Goal: Information Seeking & Learning: Learn about a topic

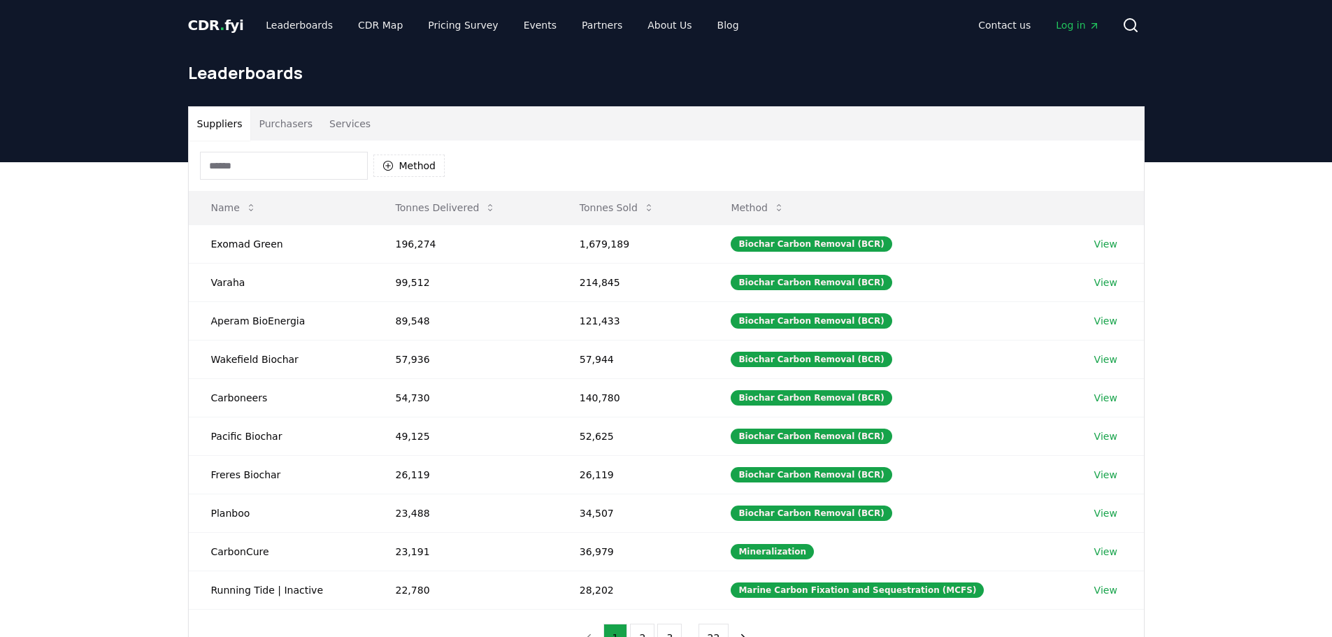
click at [293, 175] on input at bounding box center [284, 166] width 168 height 28
click at [291, 127] on button "Purchasers" at bounding box center [285, 124] width 71 height 34
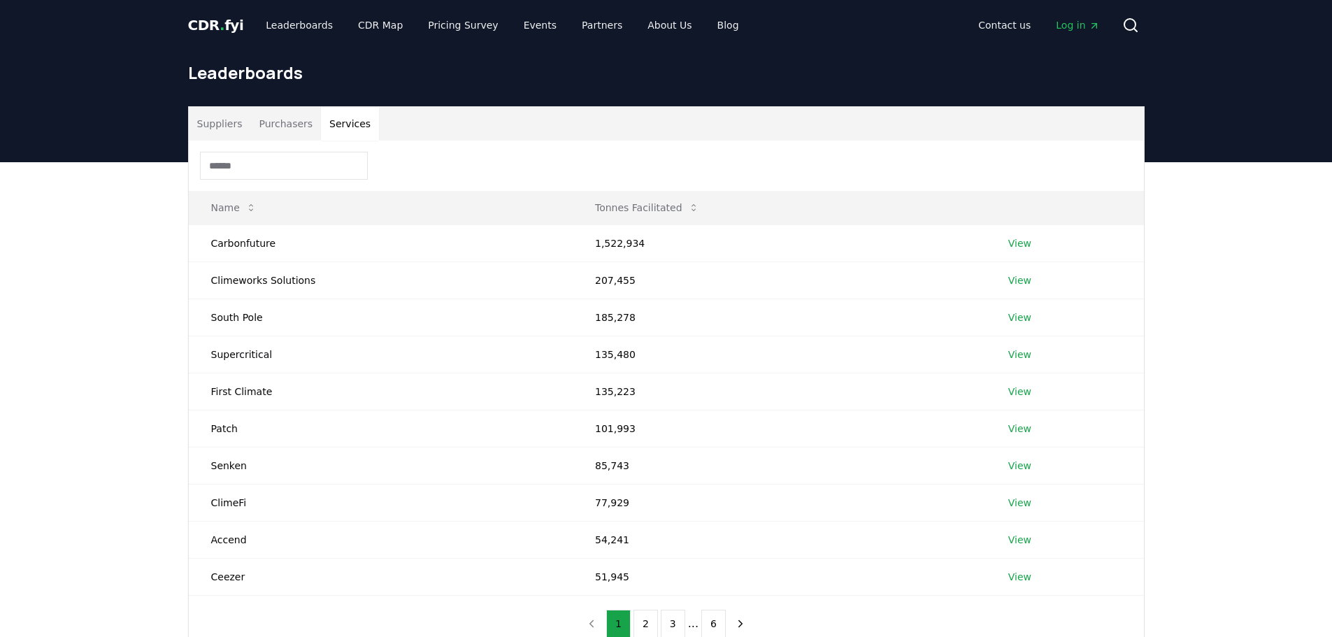
click at [341, 120] on button "Services" at bounding box center [350, 124] width 58 height 34
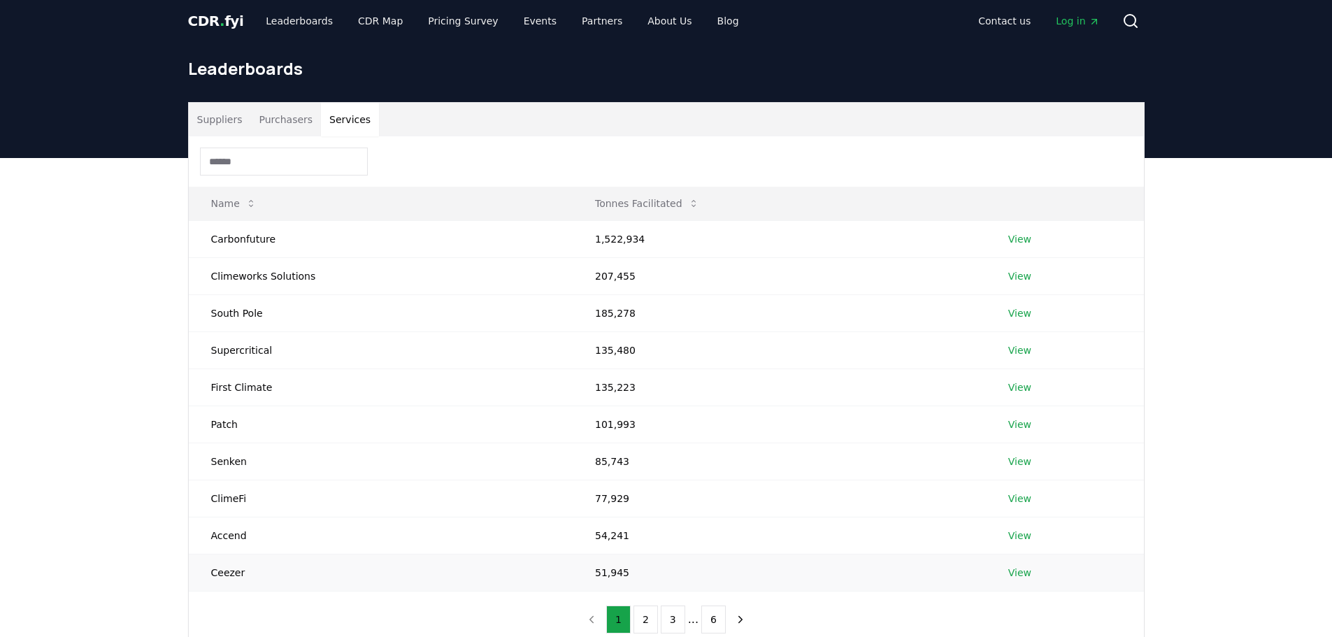
scroll to position [70, 0]
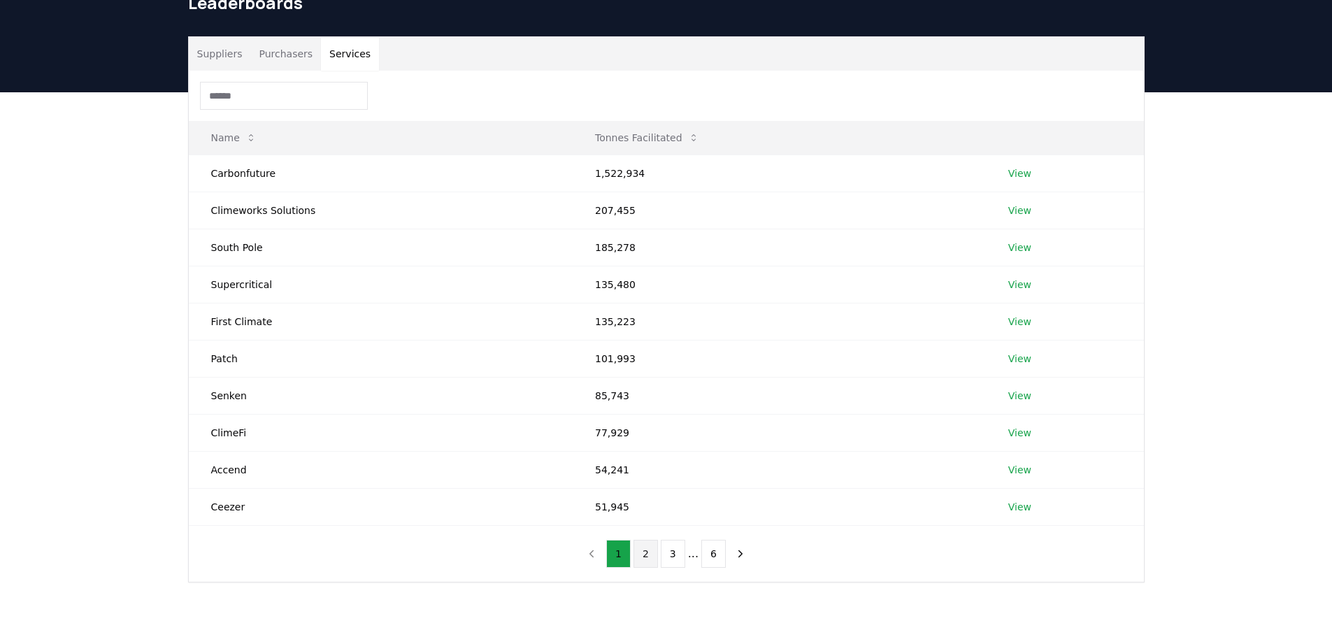
click at [646, 555] on button "2" at bounding box center [645, 554] width 24 height 28
click at [670, 559] on button "3" at bounding box center [673, 554] width 24 height 28
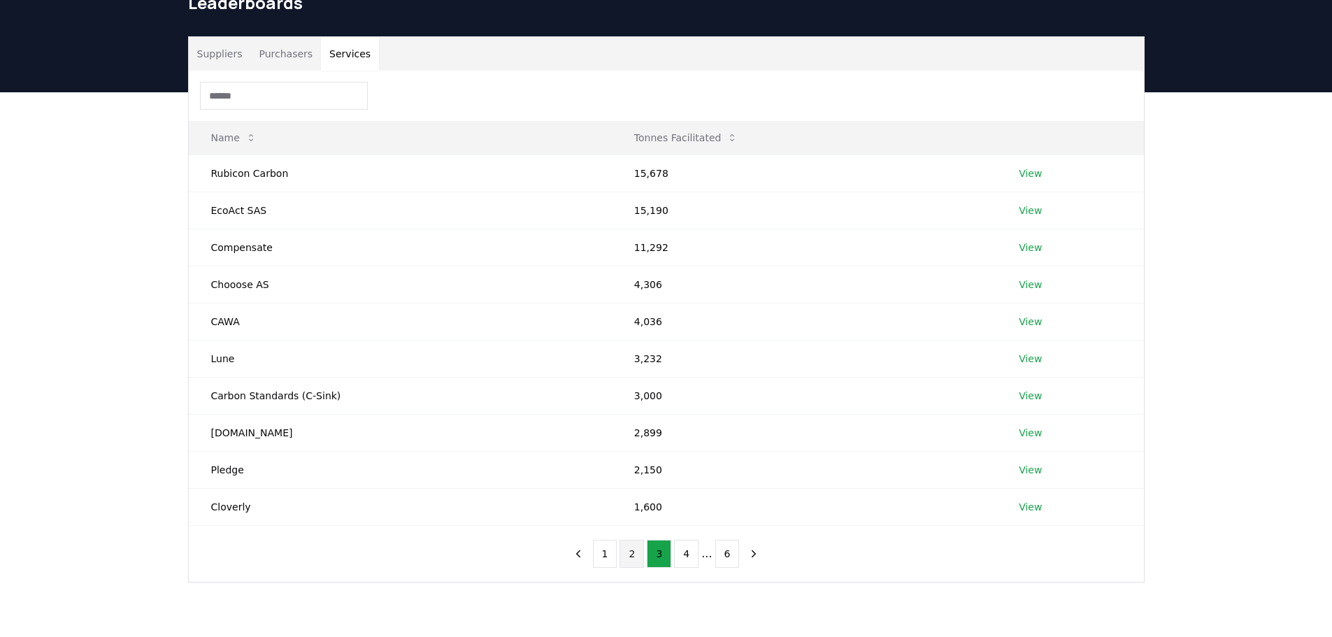
click at [637, 554] on button "2" at bounding box center [631, 554] width 24 height 28
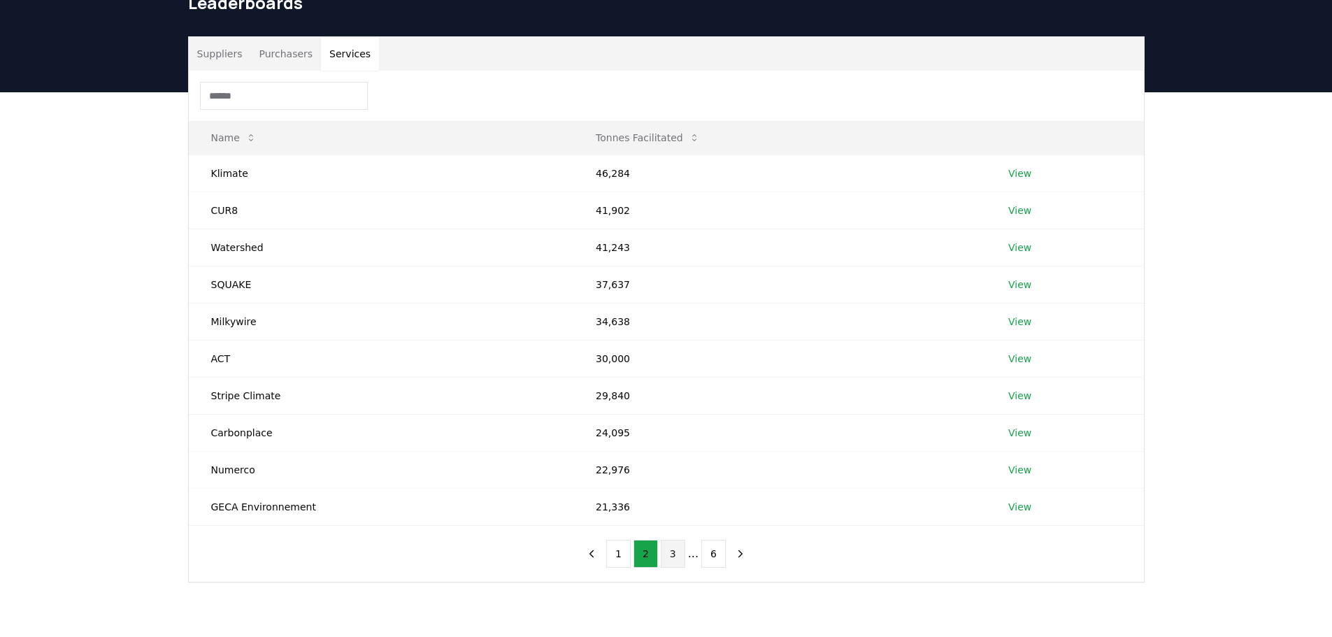
click at [669, 554] on button "3" at bounding box center [673, 554] width 24 height 28
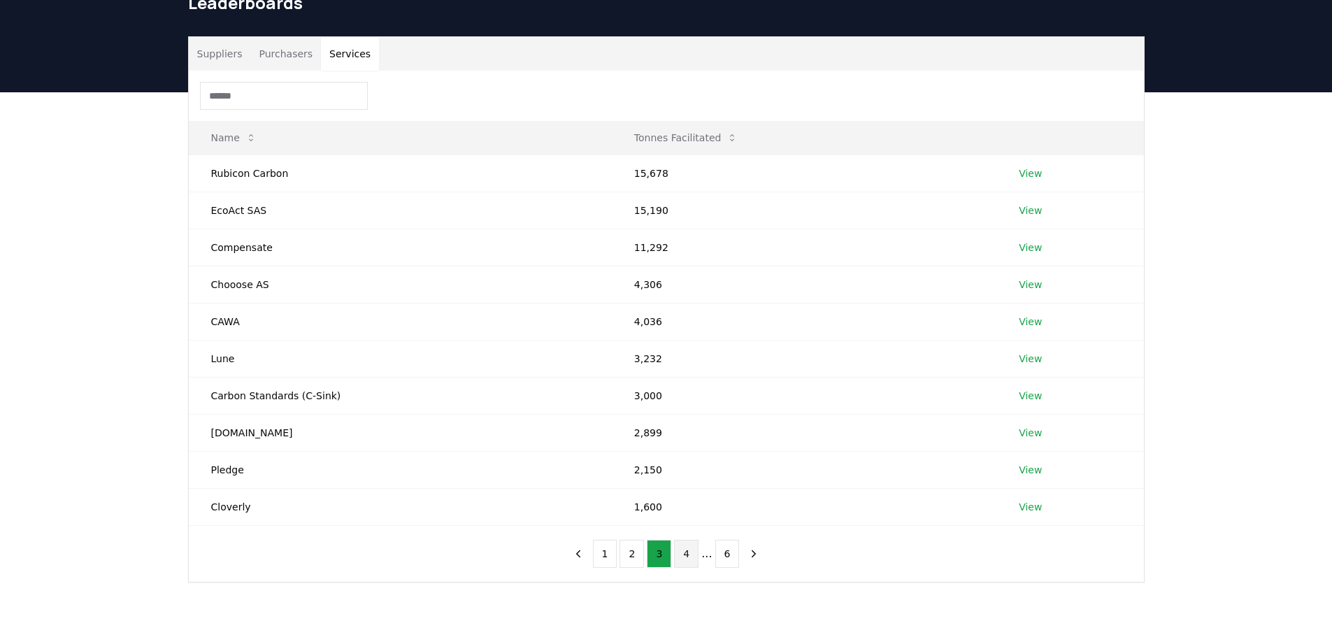
click at [685, 556] on button "4" at bounding box center [686, 554] width 24 height 28
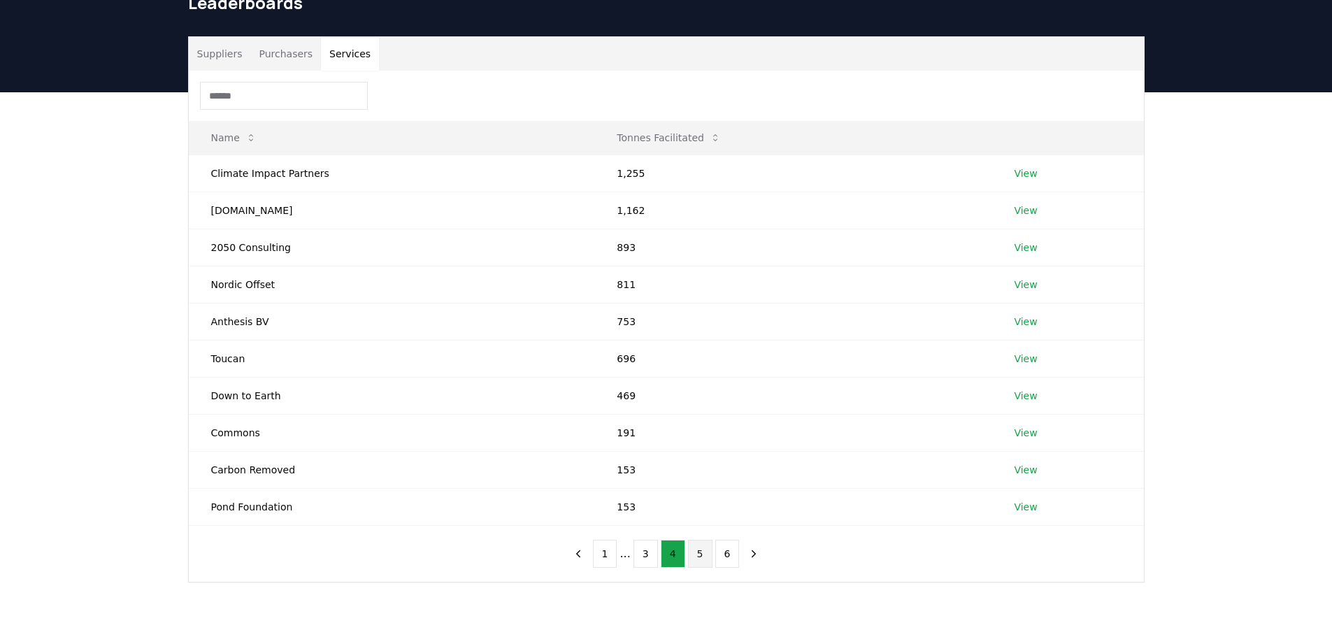
click at [702, 556] on button "5" at bounding box center [700, 554] width 24 height 28
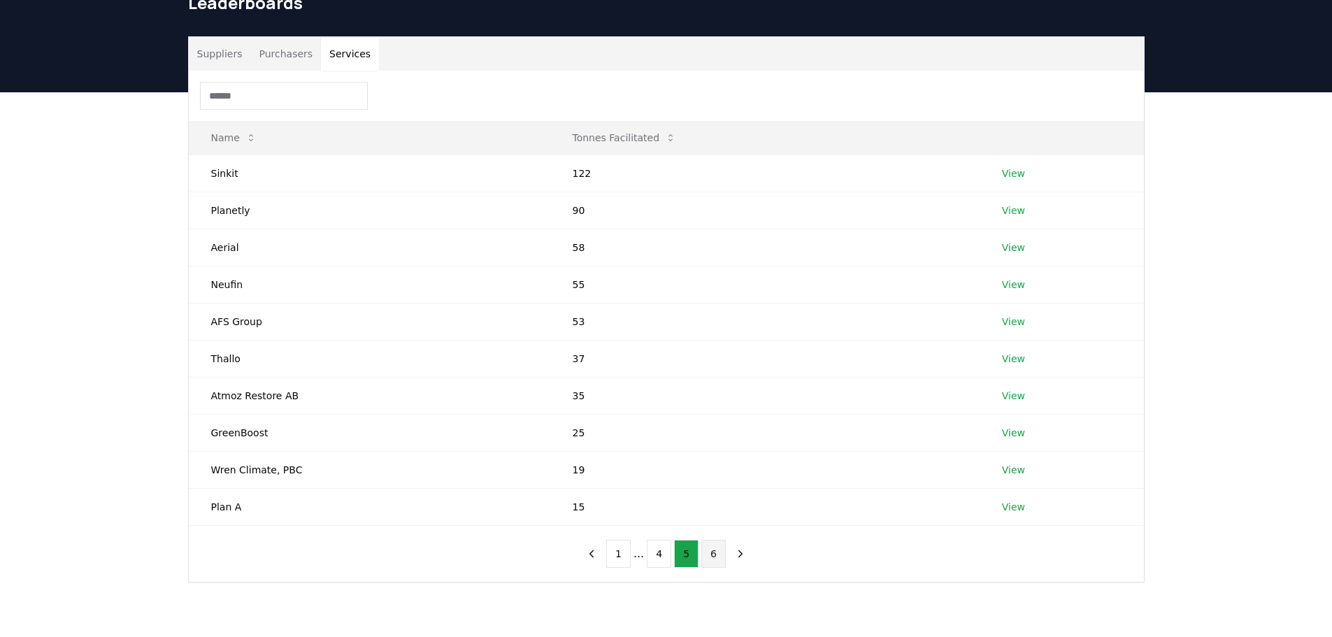
click at [712, 560] on button "6" at bounding box center [713, 554] width 24 height 28
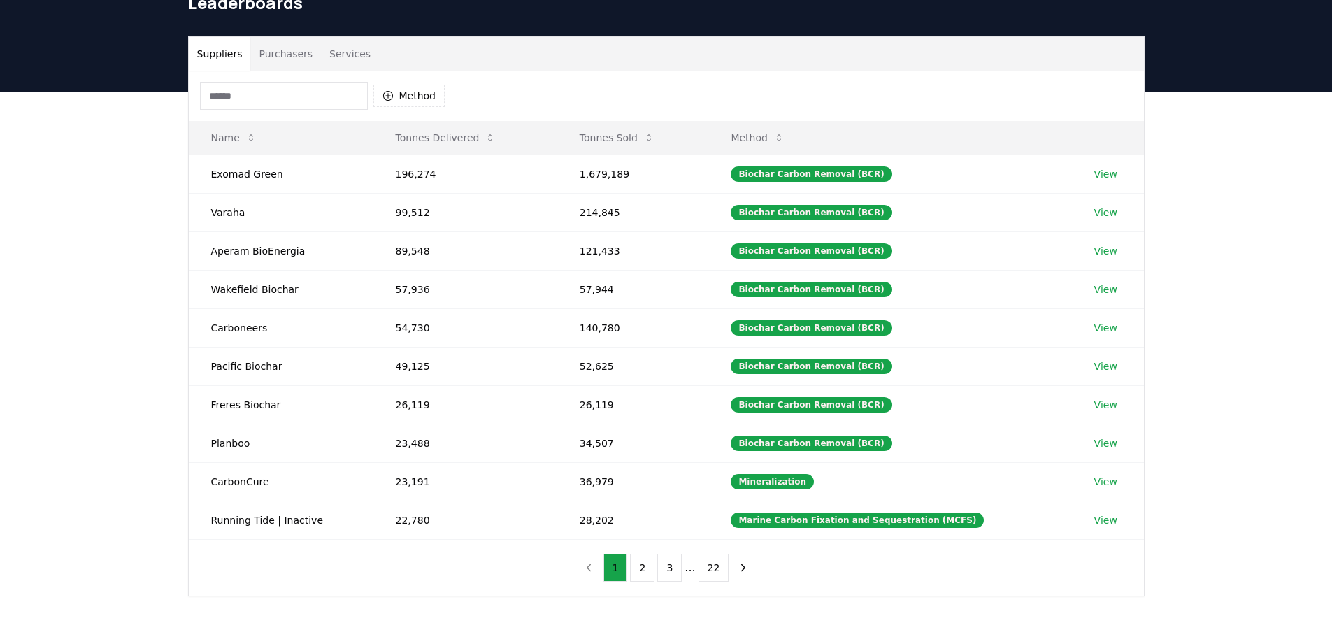
click at [207, 56] on button "Suppliers" at bounding box center [220, 54] width 62 height 34
click at [408, 108] on div "Method" at bounding box center [322, 96] width 245 height 28
click at [410, 92] on button "Method" at bounding box center [409, 96] width 72 height 22
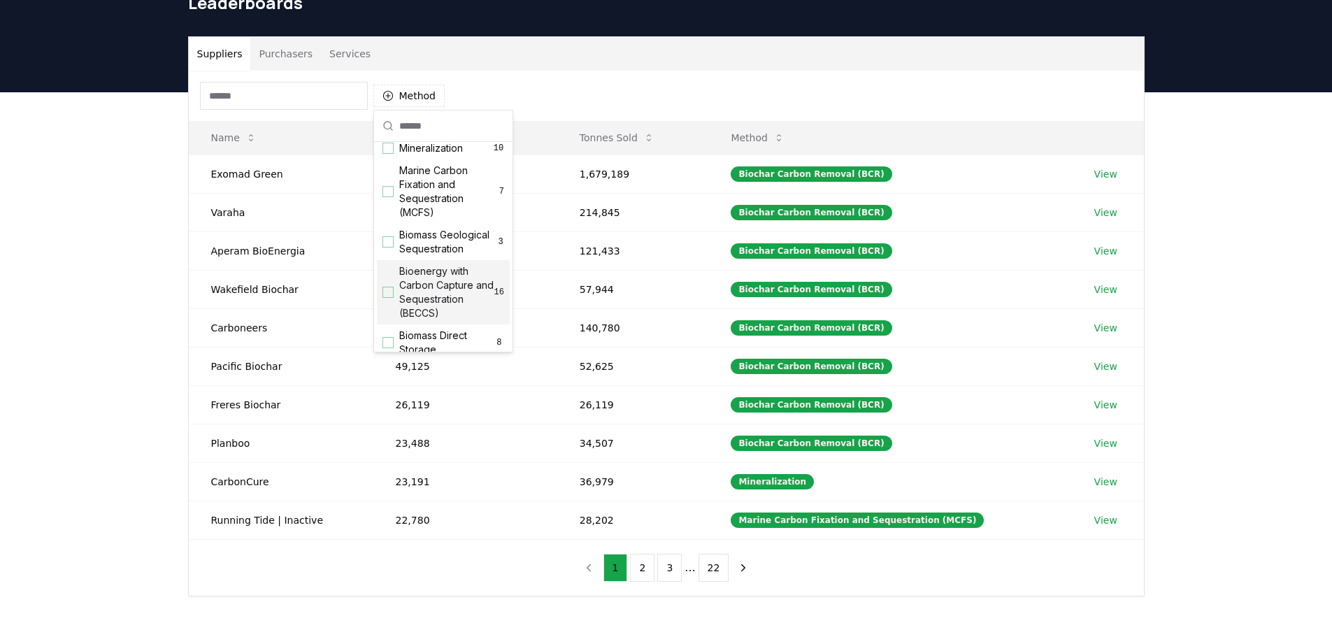
scroll to position [0, 0]
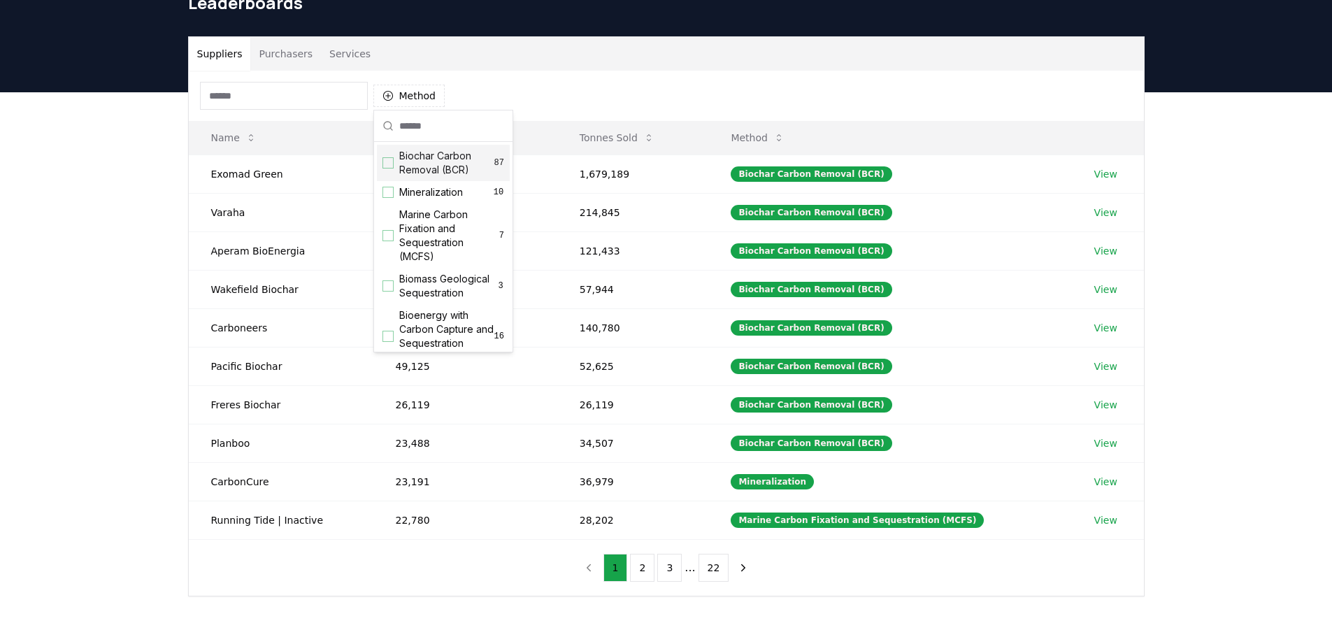
click at [389, 166] on div "Suggestions" at bounding box center [387, 162] width 11 height 11
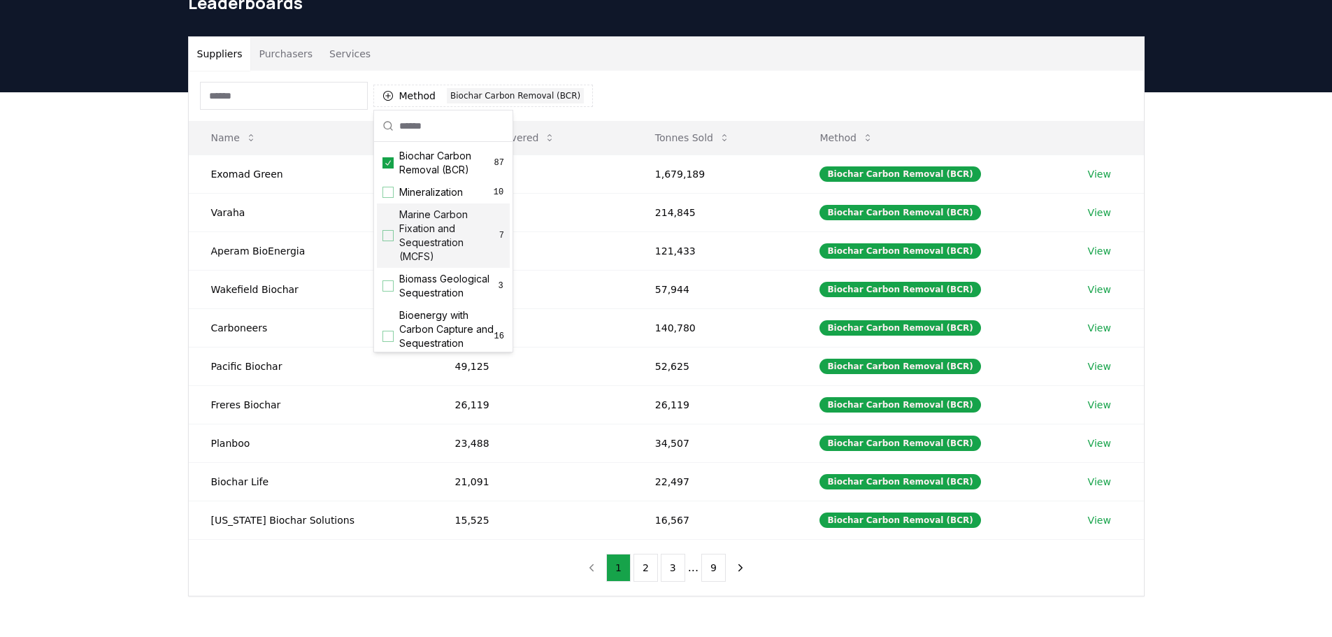
click at [27, 242] on div "Suppliers Purchasers Services Method 1 Biochar Carbon Removal (BCR) Name Tonnes…" at bounding box center [666, 372] width 1332 height 560
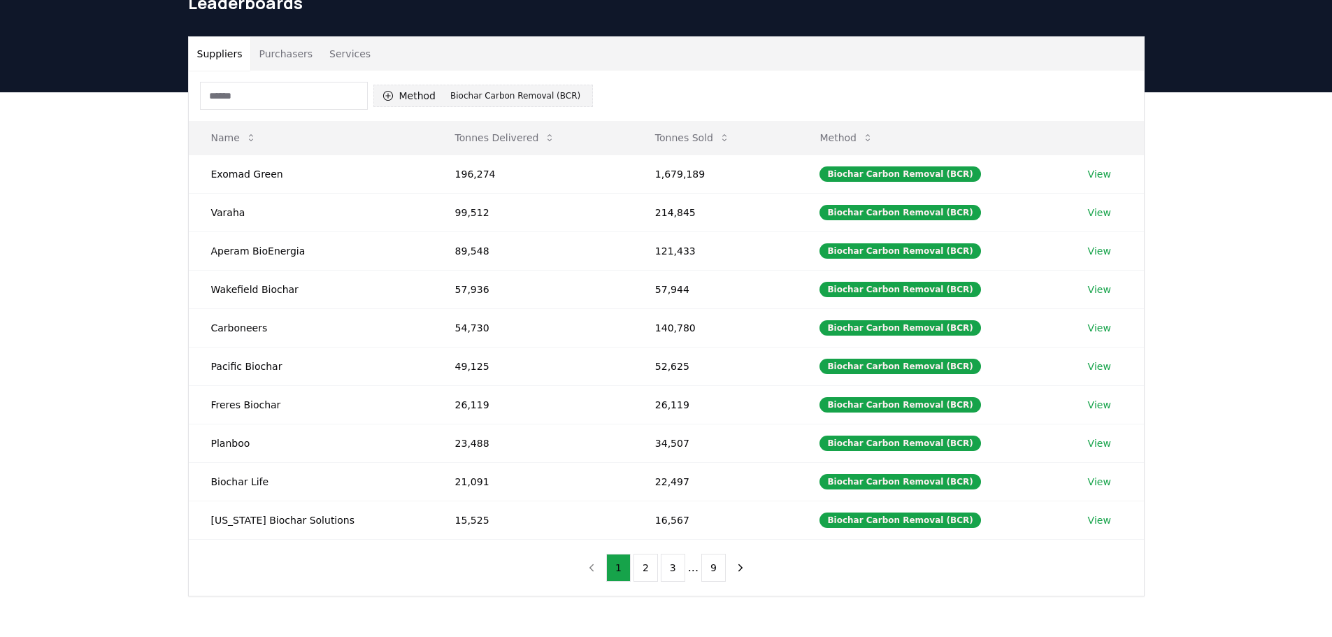
click at [460, 96] on div "Biochar Carbon Removal (BCR)" at bounding box center [515, 95] width 137 height 15
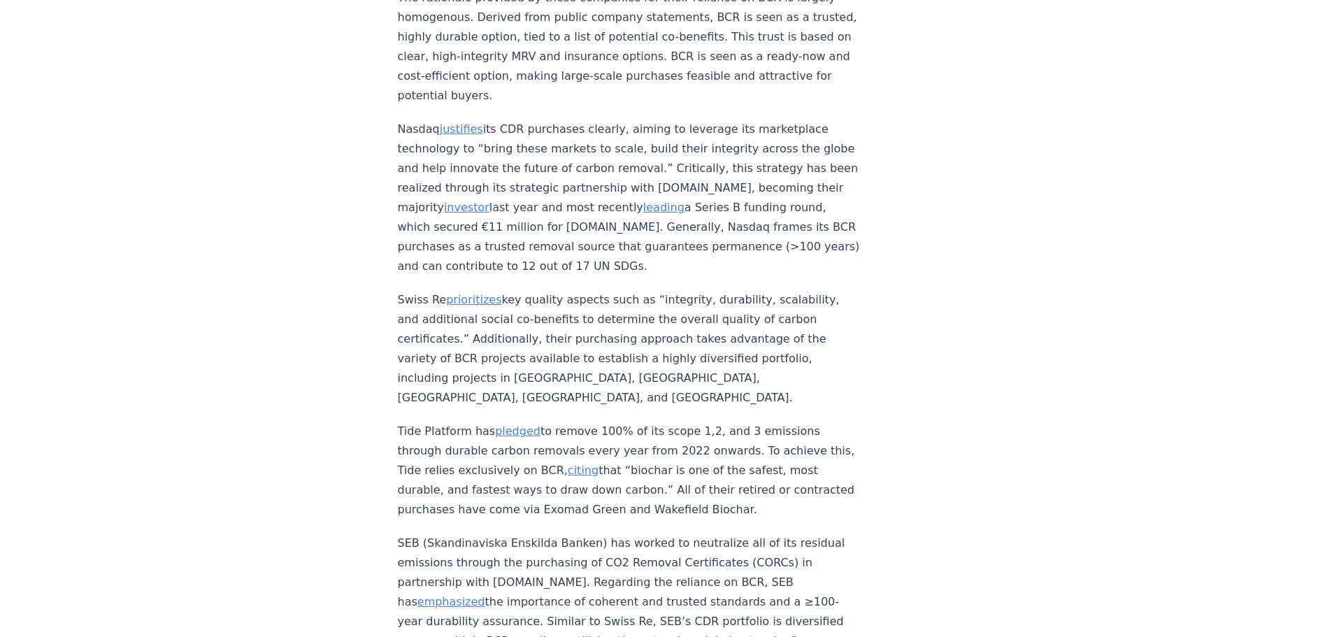
scroll to position [6361, 0]
